Goal: Answer question/provide support: Share knowledge or assist other users

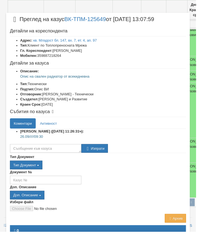
scroll to position [41, 0]
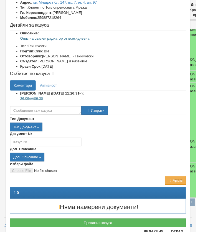
click at [201, 252] on button "Отказ" at bounding box center [192, 251] width 20 height 9
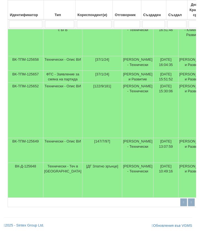
click at [105, 26] on input "search" at bounding box center [102, 26] width 38 height 8
type input "1"
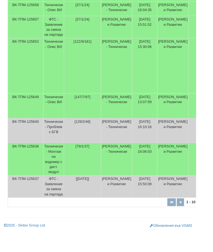
type input "14"
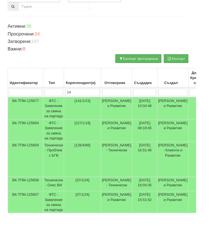
type input "14"
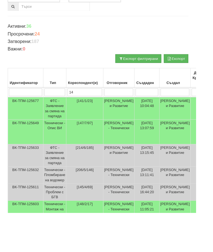
type input "146"
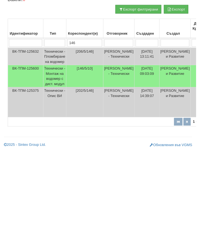
type input "146"
click at [169, 158] on td "[DATE] 09:03:09" at bounding box center [159, 170] width 27 height 24
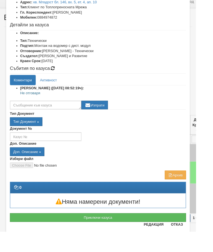
scroll to position [34, 0]
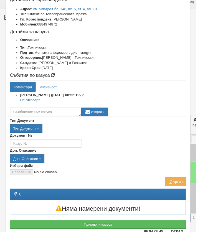
click at [79, 112] on ul "[PERSON_NAME] ([DATE] 08:52:19ч): Не отговаря" at bounding box center [106, 107] width 191 height 14
click at [84, 122] on textarea at bounding box center [50, 121] width 78 height 9
type textarea "За 26.09////10.30"
click at [115, 122] on button "Изпрати" at bounding box center [102, 121] width 29 height 9
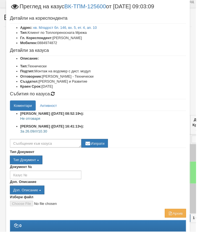
scroll to position [45, 0]
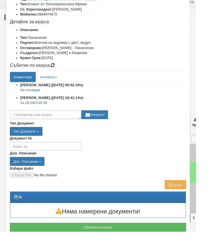
click at [202, 252] on button "Отказ" at bounding box center [192, 256] width 20 height 9
